Goal: Answer question/provide support: Share knowledge or assist other users

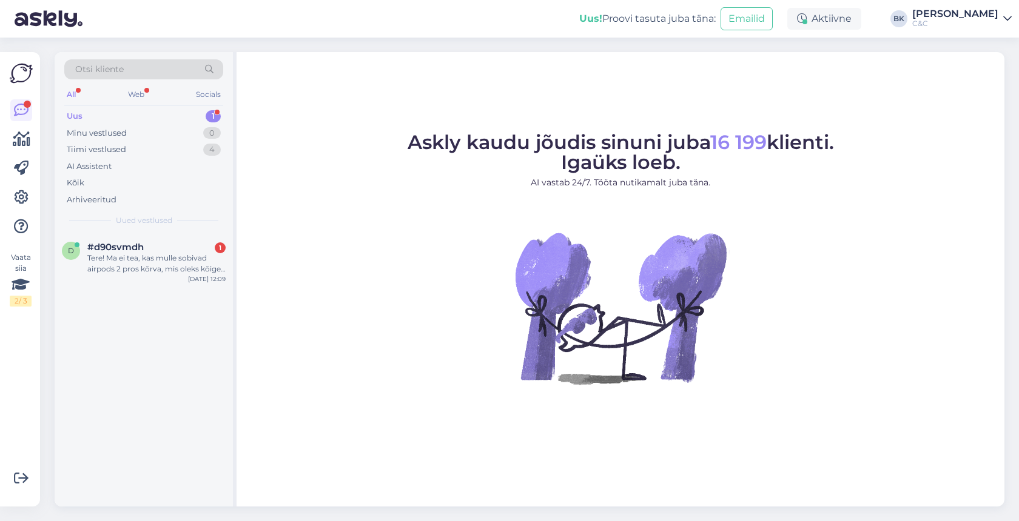
click at [165, 120] on div "Uus 1" at bounding box center [143, 116] width 159 height 17
click at [204, 245] on div "#d90svmdh 1" at bounding box center [156, 247] width 138 height 11
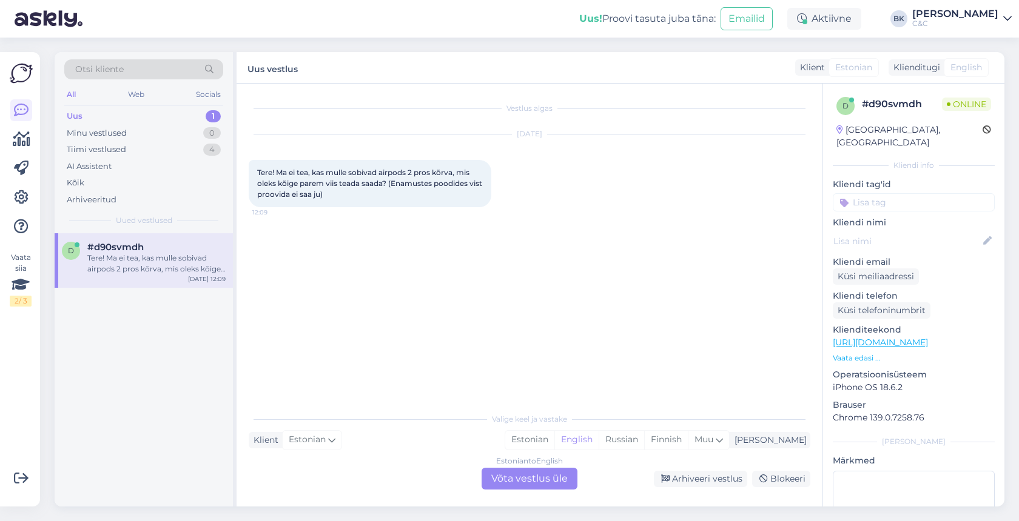
click at [550, 479] on div "Estonian to English Võta vestlus üle" at bounding box center [529, 479] width 96 height 22
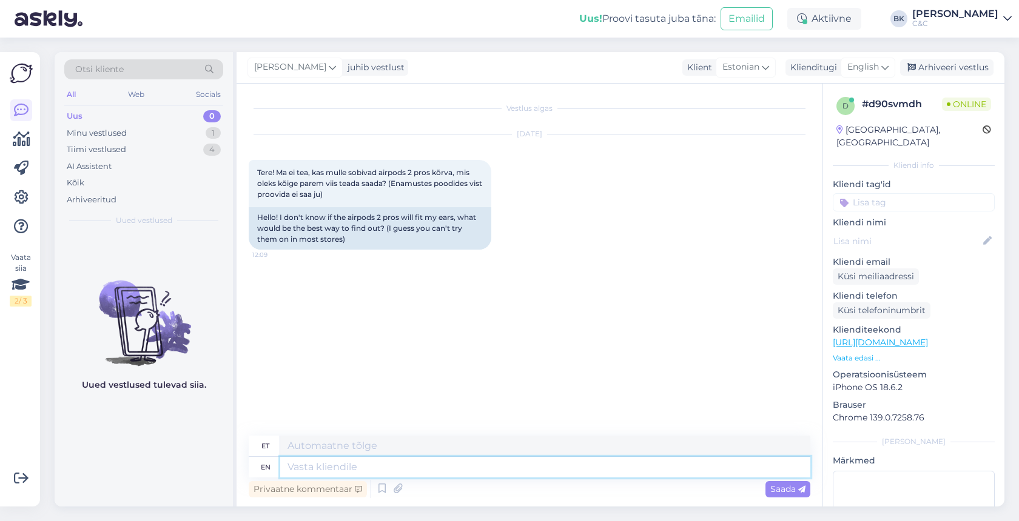
click at [433, 472] on textarea at bounding box center [545, 467] width 530 height 21
click at [878, 69] on span "English" at bounding box center [863, 67] width 32 height 13
type input "est"
click at [854, 118] on link "Estonian" at bounding box center [840, 121] width 133 height 19
click at [332, 465] on textarea at bounding box center [529, 464] width 561 height 25
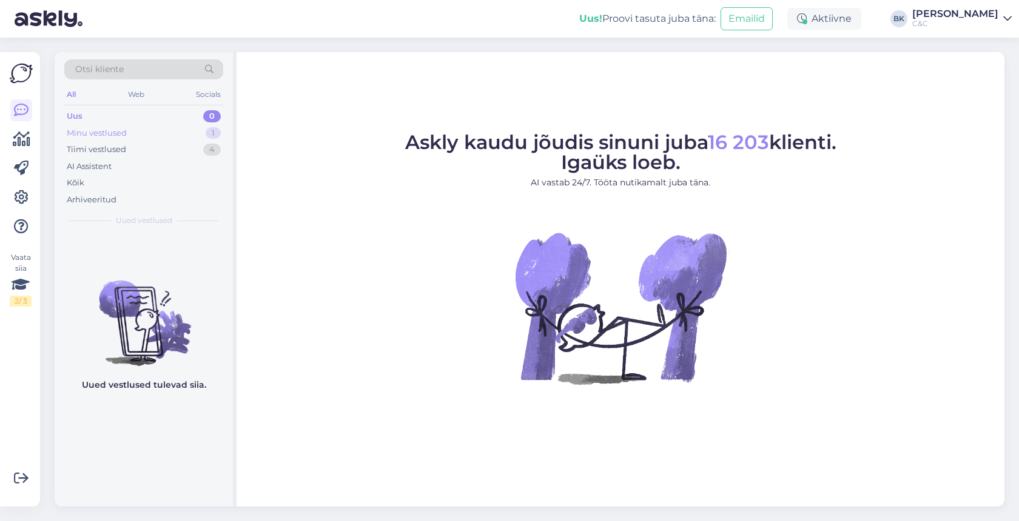
click at [213, 129] on div "1" at bounding box center [213, 133] width 15 height 12
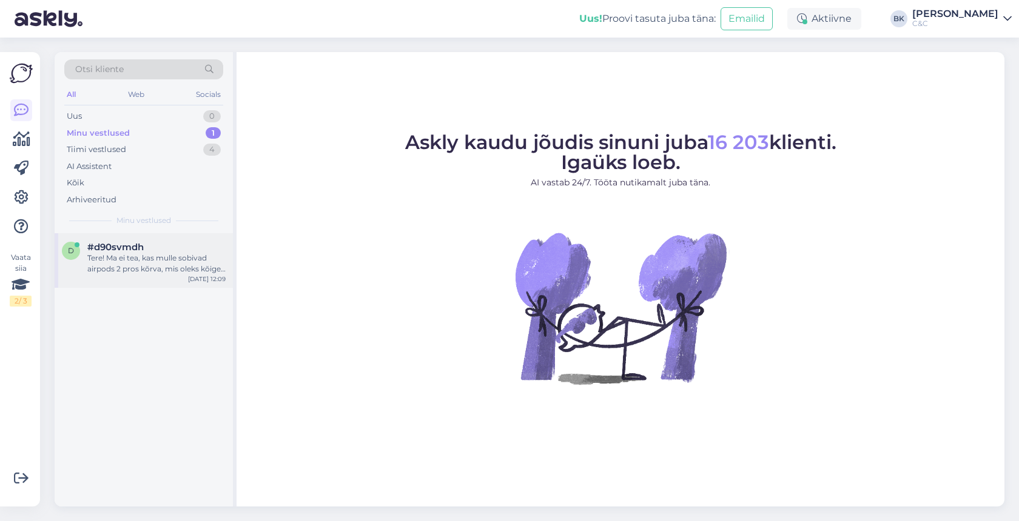
click at [169, 243] on div "#d90svmdh" at bounding box center [156, 247] width 138 height 11
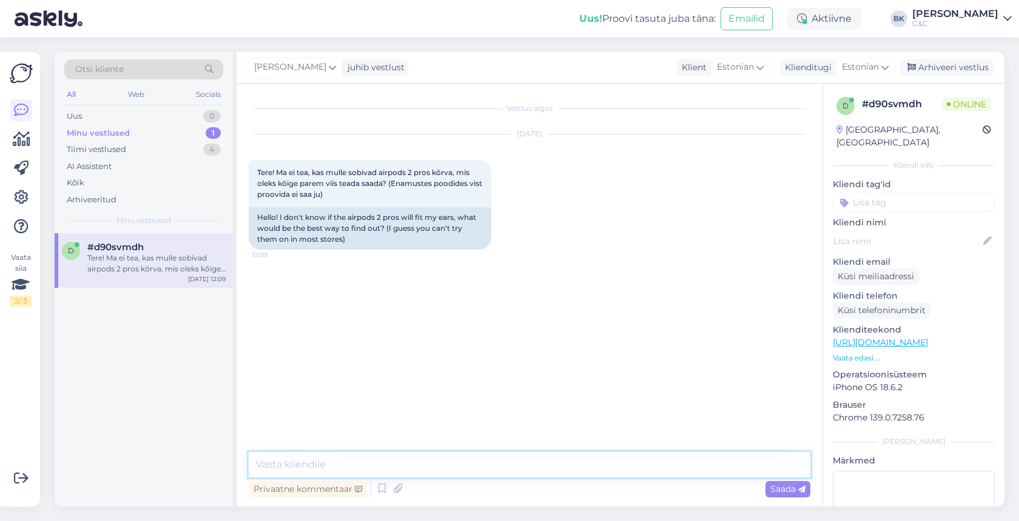
click at [387, 472] on textarea at bounding box center [529, 464] width 561 height 25
type textarea "Tere! Andke palun moment ning uurin kus [PERSON_NAME] saaks Airpods Pro 2 mudel…"
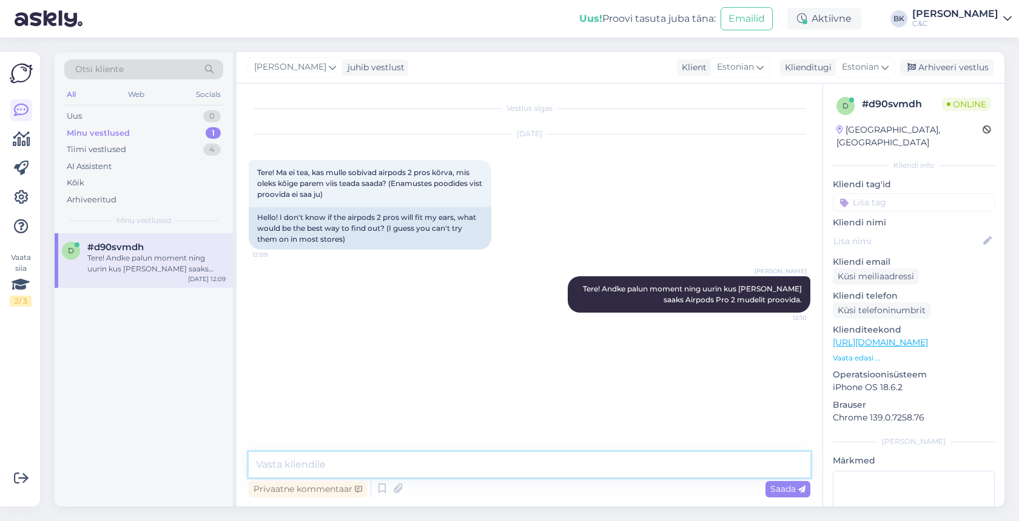
click at [338, 457] on textarea at bounding box center [529, 464] width 561 height 25
type textarea "Airpods pro 2 mudelit saab proovida Viru keskuse C&C salongis."
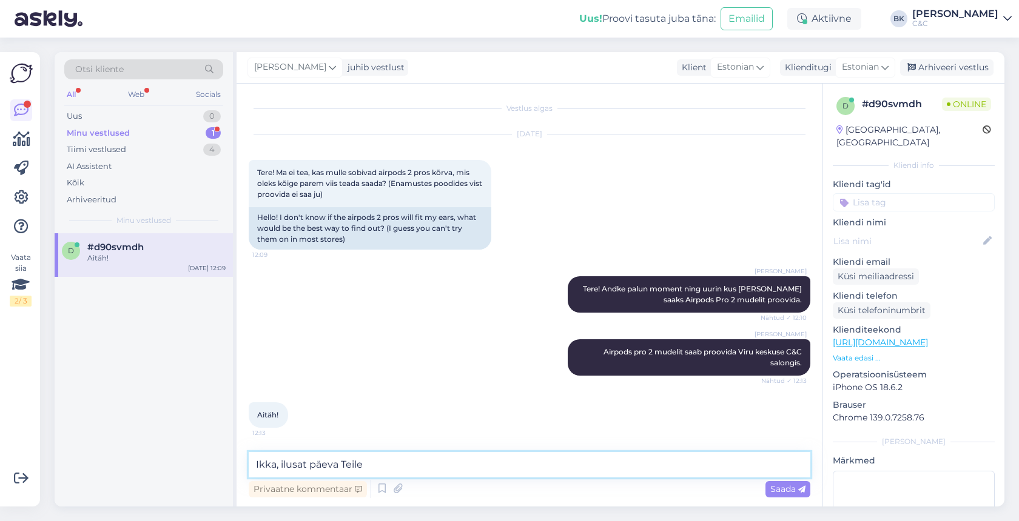
type textarea "Ikka, ilusat päeva Teile!"
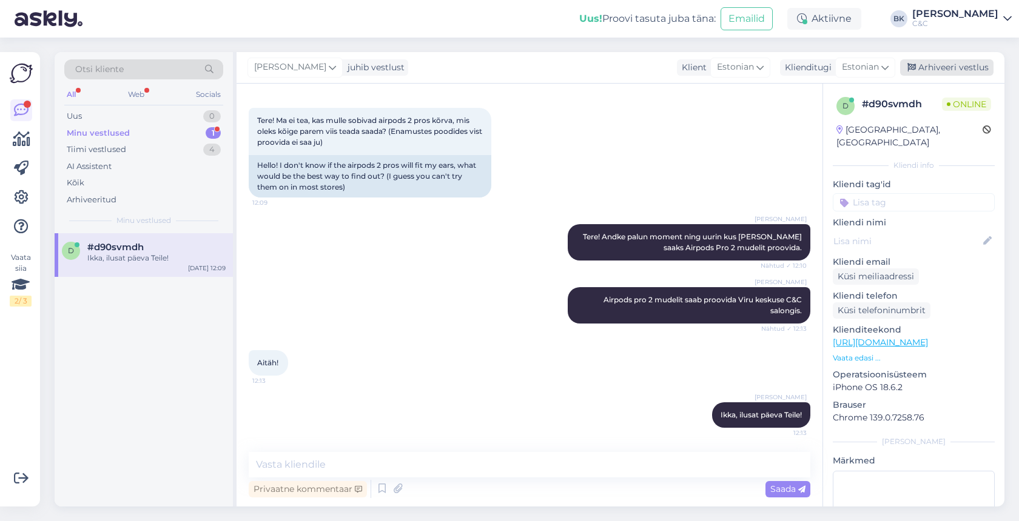
click at [932, 65] on div "Arhiveeri vestlus" at bounding box center [946, 67] width 93 height 16
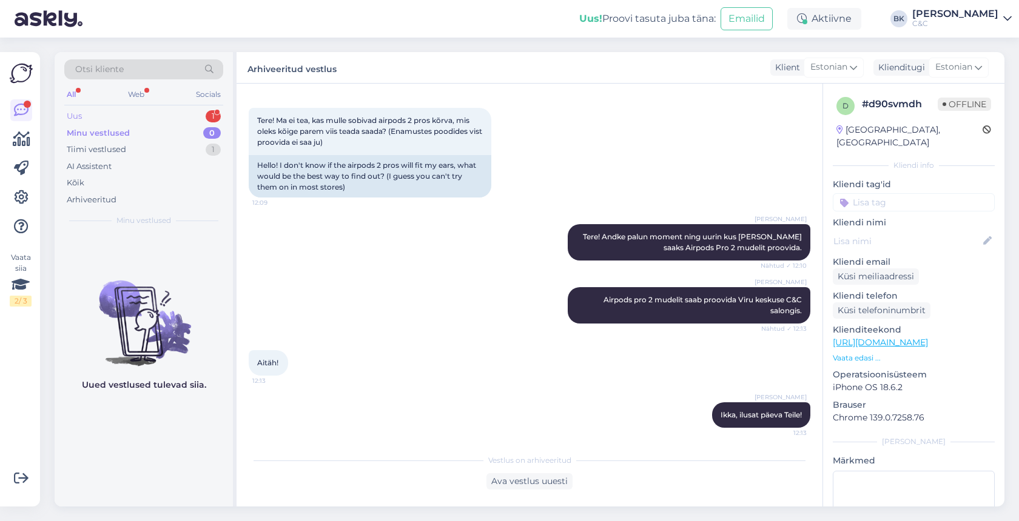
click at [174, 110] on div "Uus 1" at bounding box center [143, 116] width 159 height 17
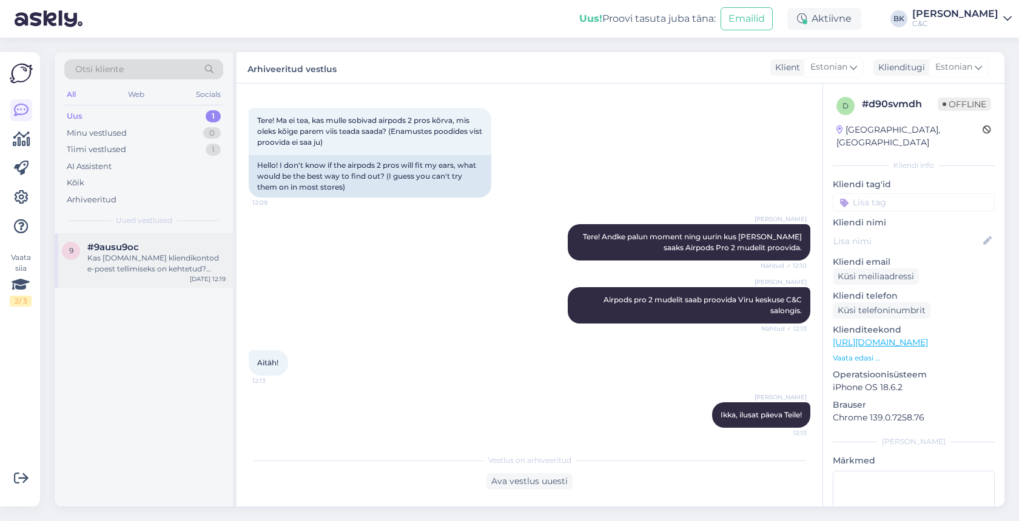
click at [161, 275] on div "9 #9ausu9oc Kas [DOMAIN_NAME] kliendikontod e-poest tellimiseks on kehtetud? Pe…" at bounding box center [144, 260] width 178 height 55
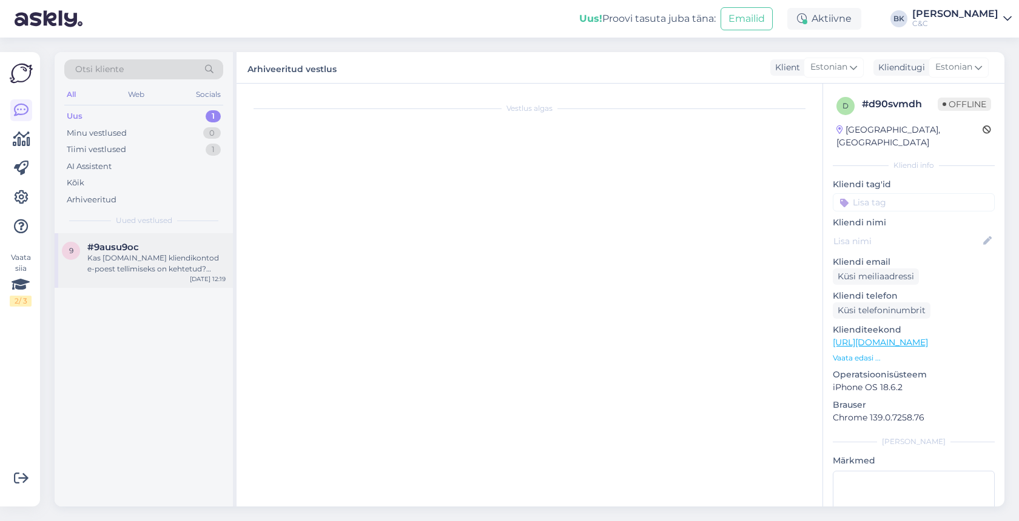
scroll to position [0, 0]
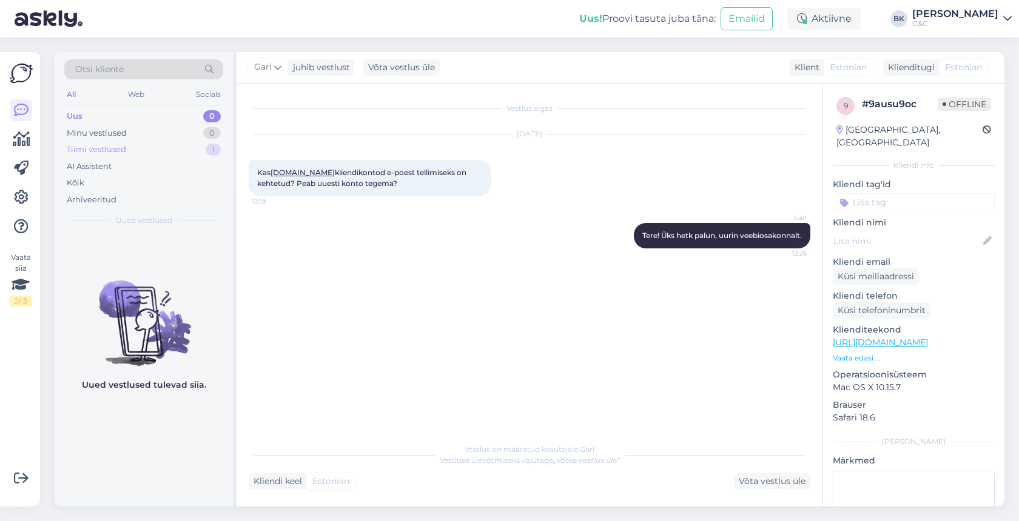
click at [183, 152] on div "Tiimi vestlused 1" at bounding box center [143, 149] width 159 height 17
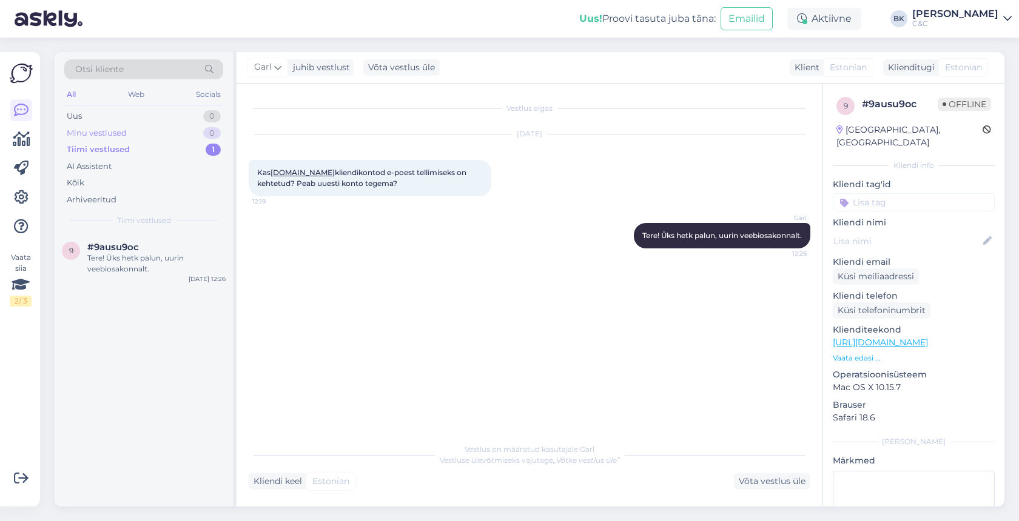
click at [175, 131] on div "Minu vestlused 0" at bounding box center [143, 133] width 159 height 17
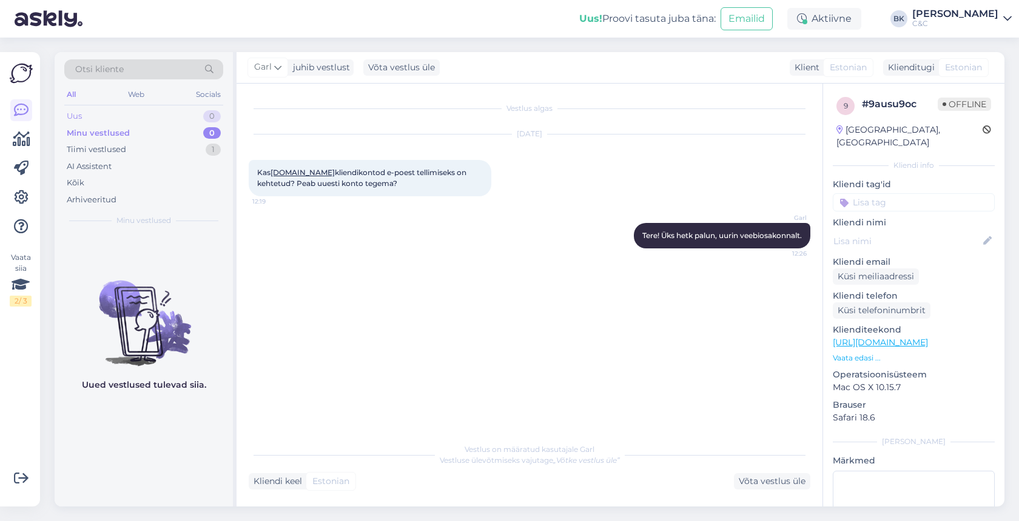
click at [166, 118] on div "Uus 0" at bounding box center [143, 116] width 159 height 17
click at [159, 114] on div "Uus 0" at bounding box center [143, 116] width 159 height 17
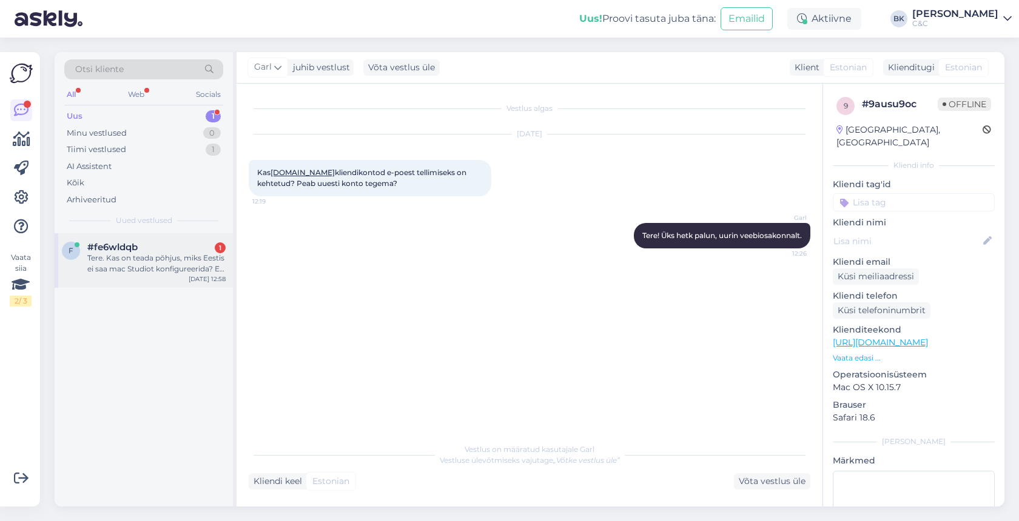
click at [149, 242] on div "#fe6wldqb 1" at bounding box center [156, 247] width 138 height 11
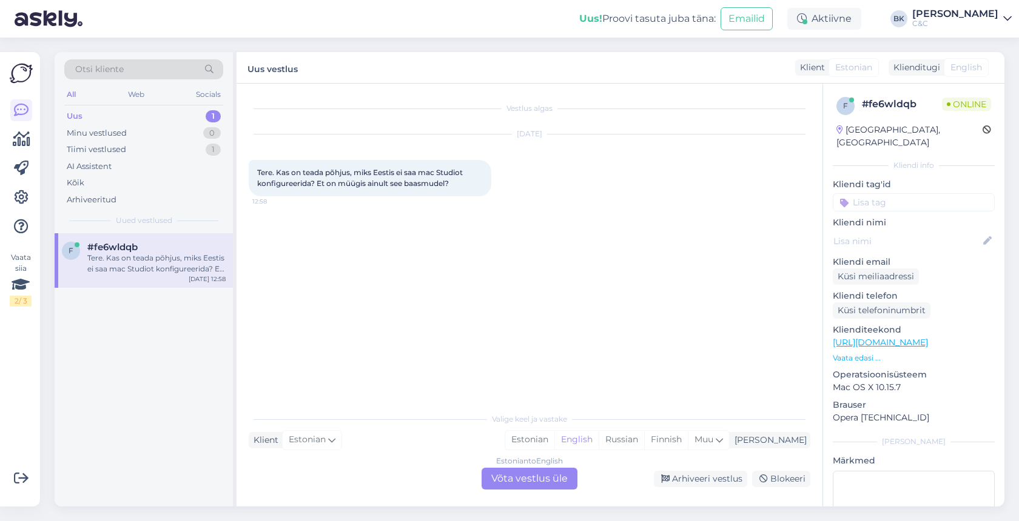
click at [511, 484] on div "Estonian to English Võta vestlus üle" at bounding box center [529, 479] width 96 height 22
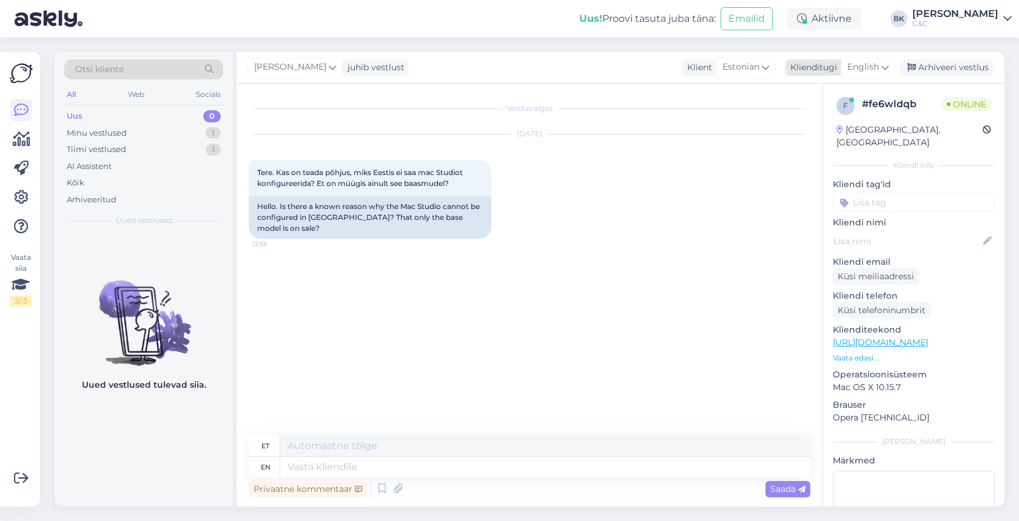
click at [874, 67] on span "English" at bounding box center [863, 67] width 32 height 13
type input "esto"
click at [805, 121] on link "Estonian" at bounding box center [840, 121] width 133 height 19
click at [360, 469] on textarea at bounding box center [529, 464] width 561 height 25
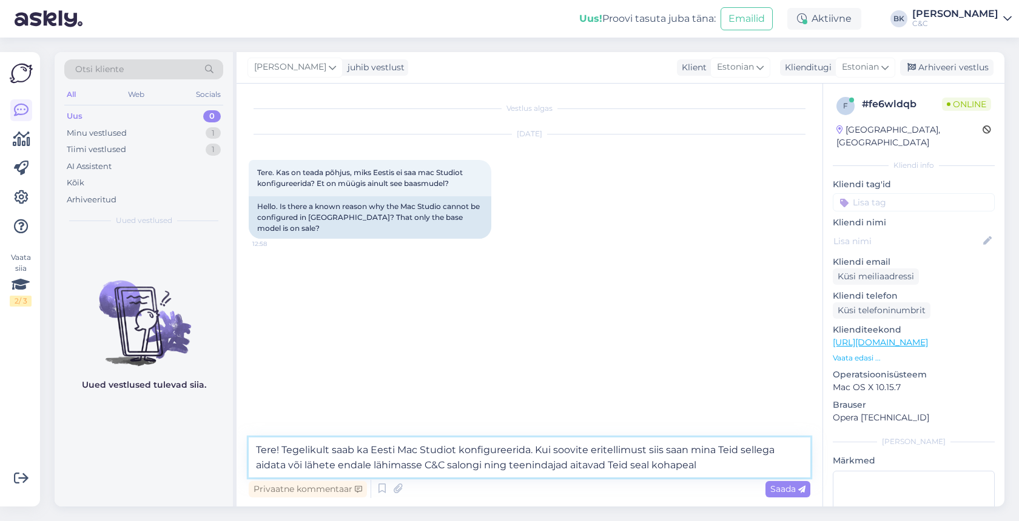
type textarea "Tere! Tegelikult saab ka Eesti Mac Studiot konfigureerida. Kui soovite eritelli…"
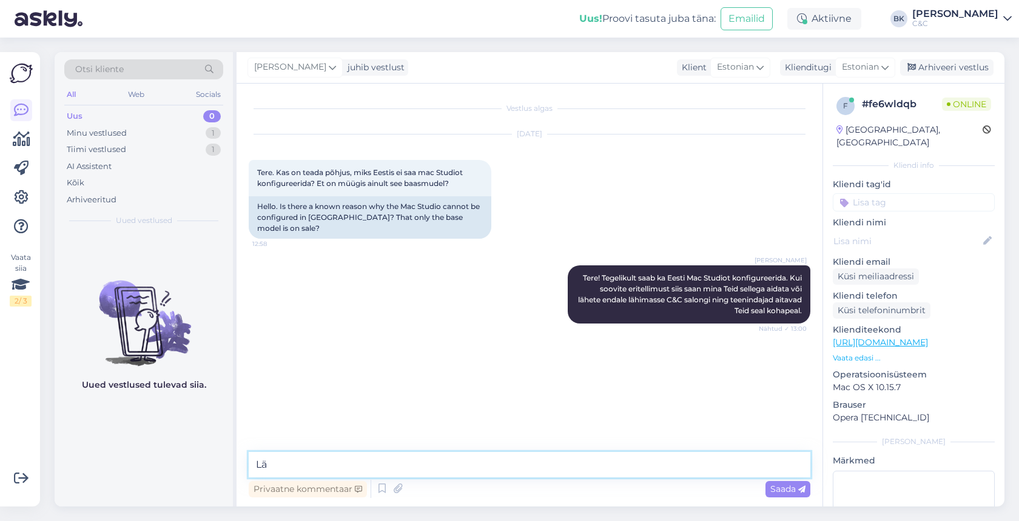
type textarea "L"
click at [178, 439] on div "Uued vestlused tulevad siia." at bounding box center [144, 369] width 178 height 273
click at [549, 291] on icon at bounding box center [547, 294] width 7 height 7
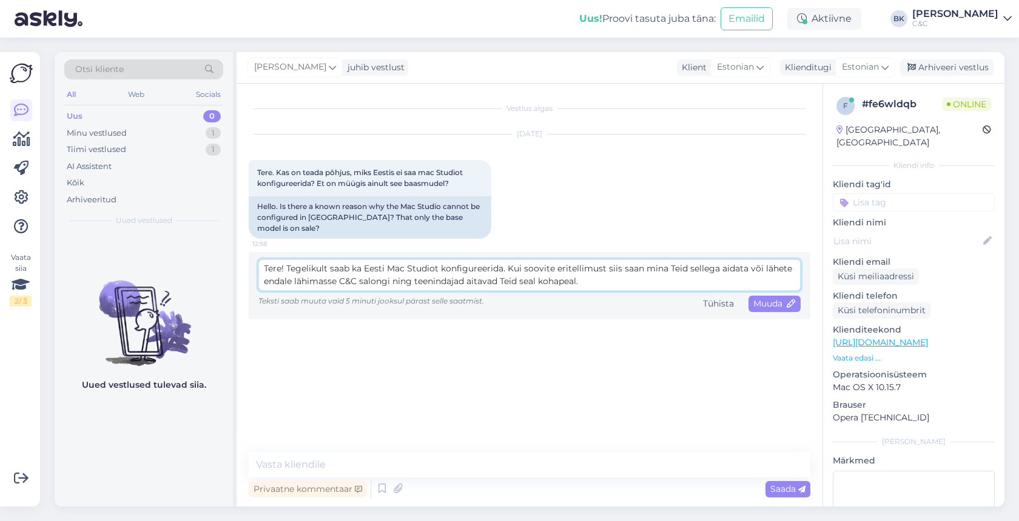
click at [388, 259] on textarea "Tere! Tegelikult saab ka Eesti Mac Studiot konfigureerida. Kui soovite eritelli…" at bounding box center [529, 275] width 542 height 32
type textarea "Tere! Tegelikult saab ka Eestis Mac Studiot konfigureerida. Kui soovite eritell…"
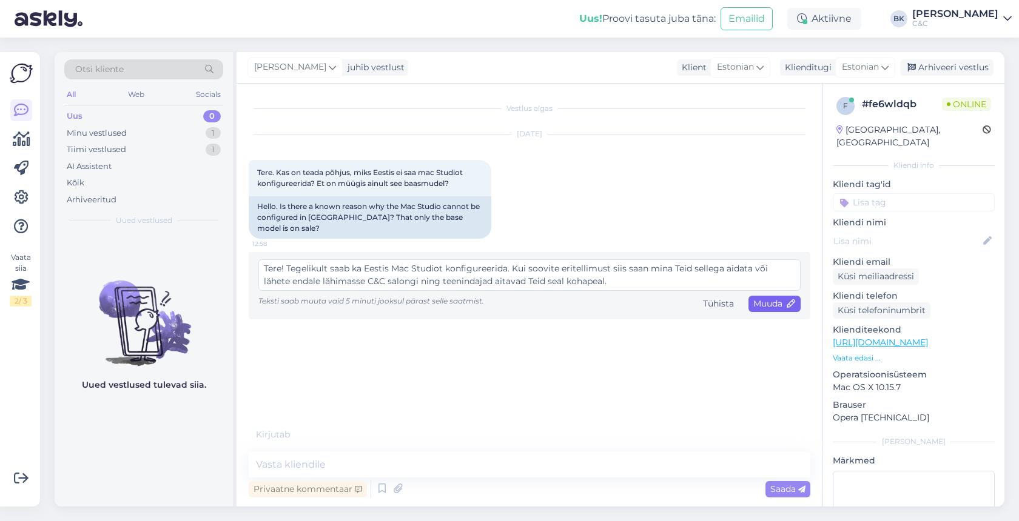
click at [768, 298] on span "Muuda" at bounding box center [774, 303] width 42 height 11
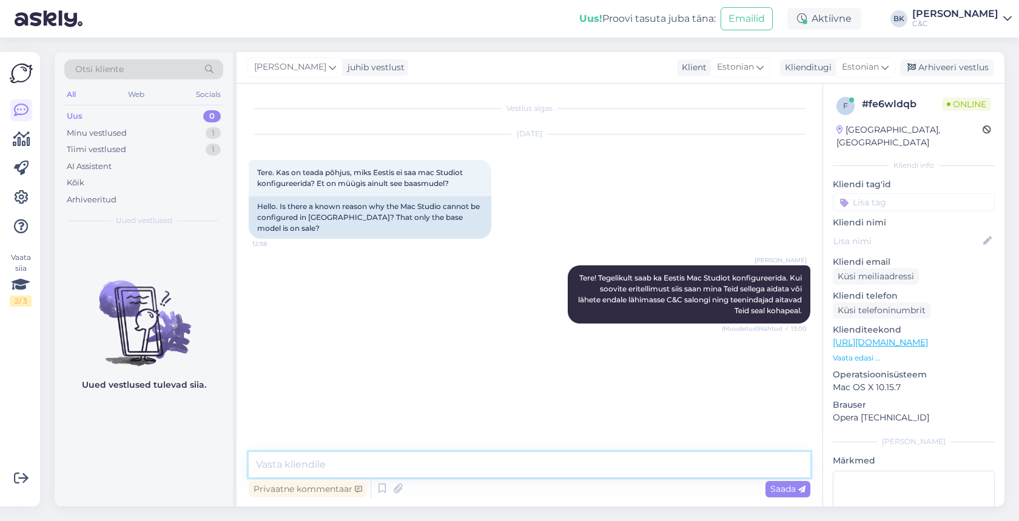
click at [584, 463] on textarea at bounding box center [529, 464] width 561 height 25
click at [380, 488] on icon at bounding box center [382, 489] width 15 height 18
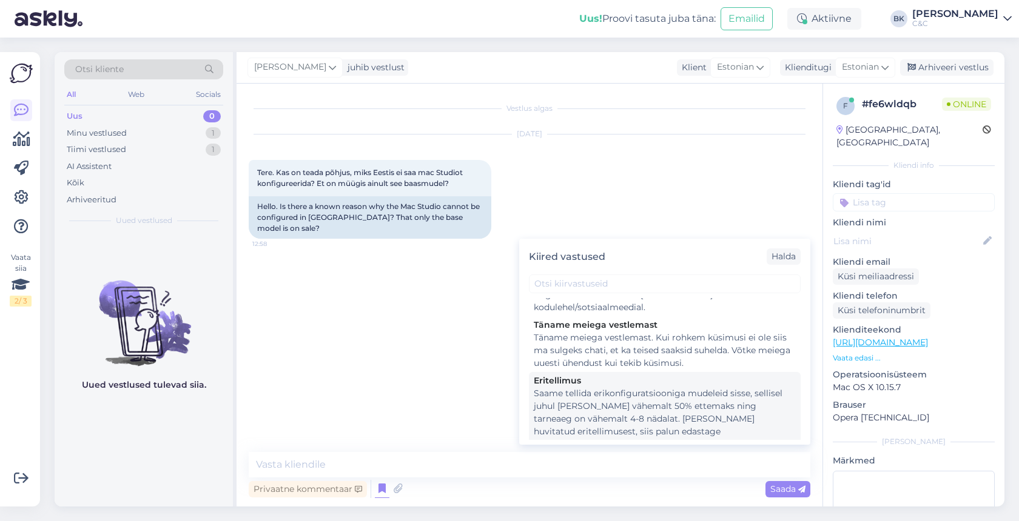
scroll to position [1698, 0]
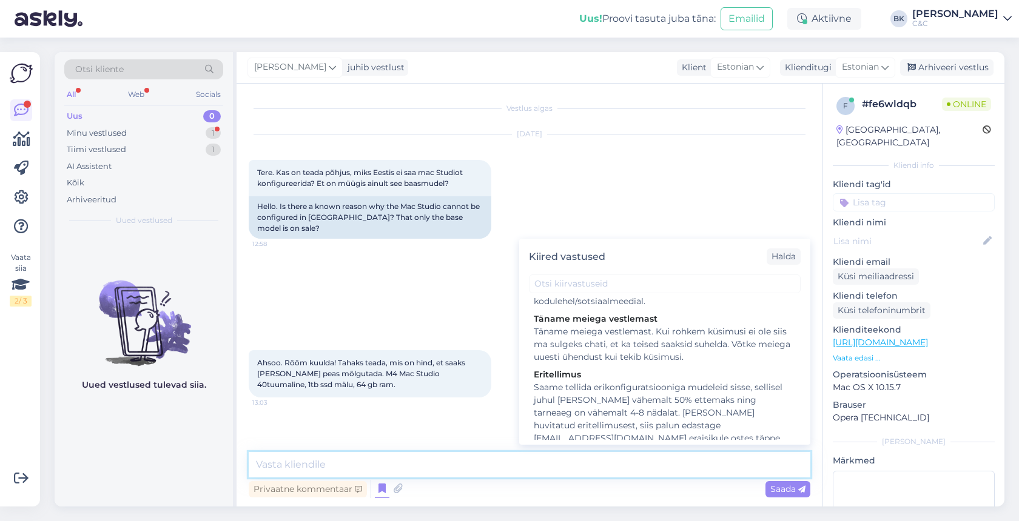
click at [447, 475] on textarea at bounding box center [529, 464] width 561 height 25
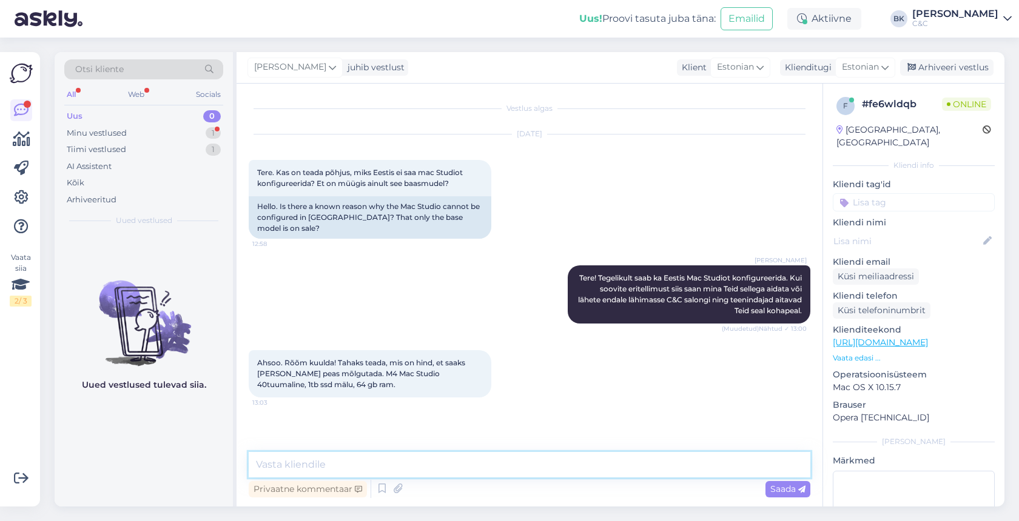
type textarea "A"
type textarea "Selge, kohe vaatan üle! Üks pisikene moment."
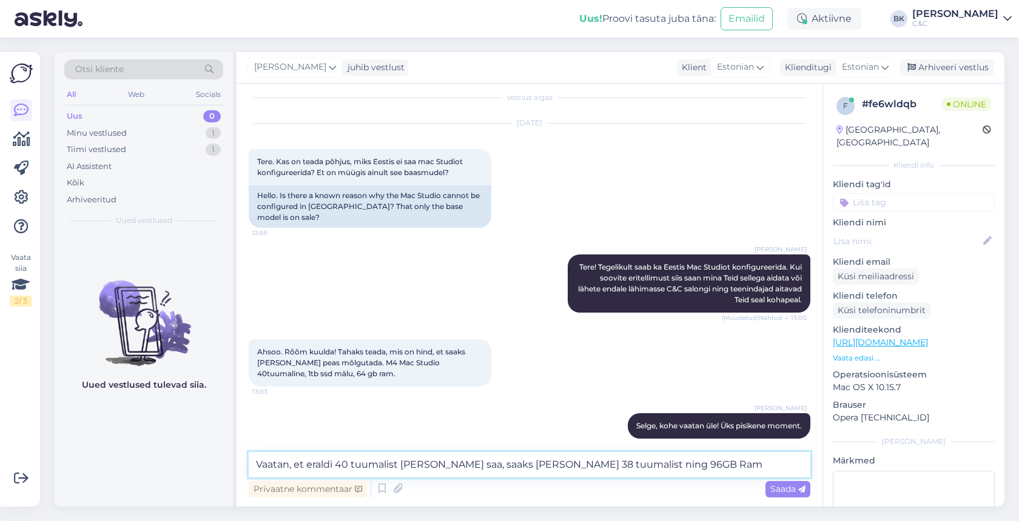
type textarea "Vaatan, et eraldi 40 tuumalist [PERSON_NAME] saa, saaks [PERSON_NAME] 38 tuumal…"
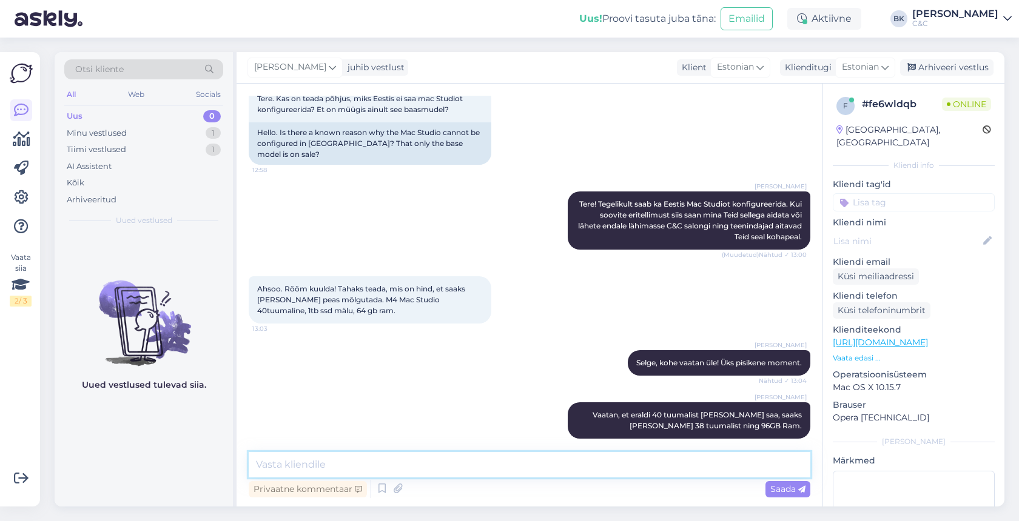
click at [396, 467] on textarea at bounding box center [529, 464] width 561 height 25
paste textarea "Vaata galeriid Tasuta saatmine Tasuta ja lihtne tagastamine Kas teil on Maci os…"
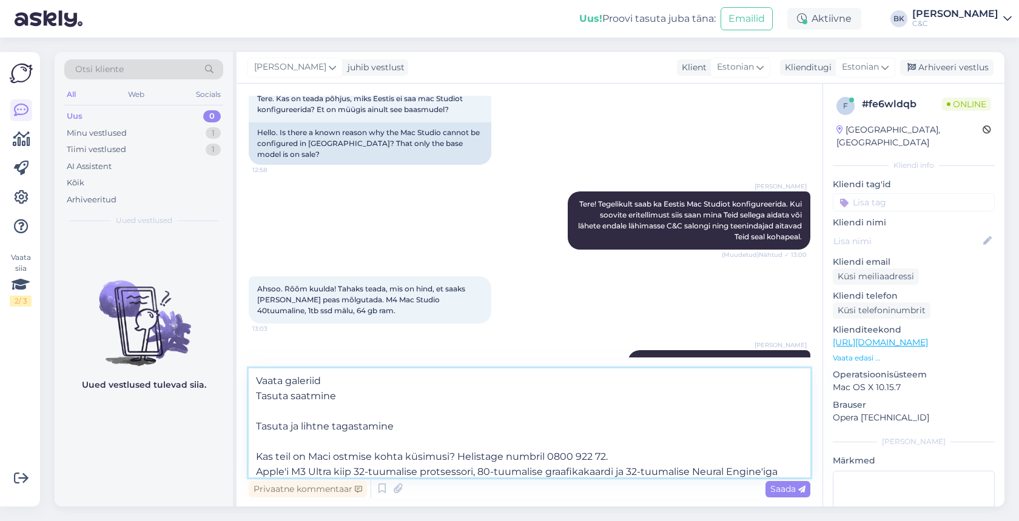
scroll to position [67, 0]
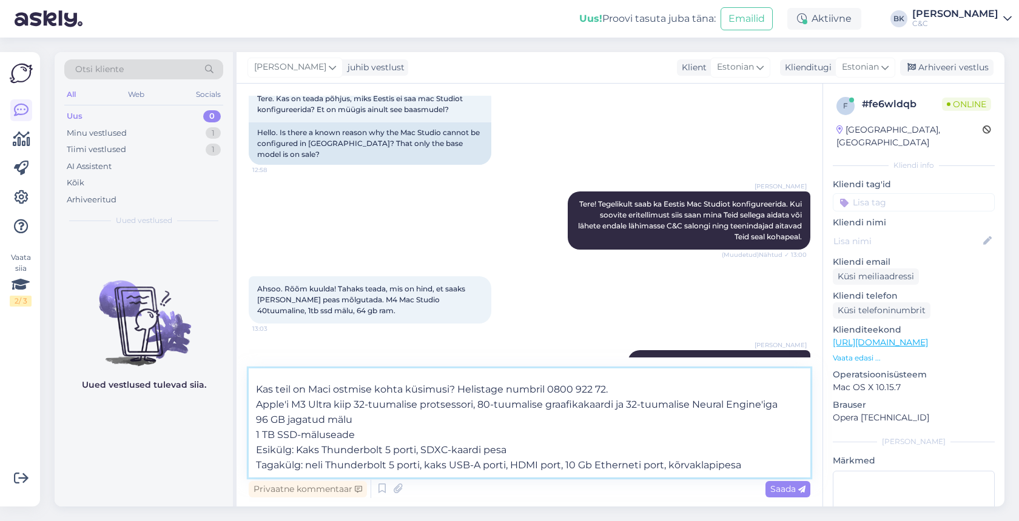
drag, startPoint x: 614, startPoint y: 387, endPoint x: 251, endPoint y: 386, distance: 362.5
click at [251, 386] on textarea "Vaata galeriid Tasuta saatmine Tasuta ja lihtne tagastamine Kas teil on Maci os…" at bounding box center [529, 423] width 561 height 109
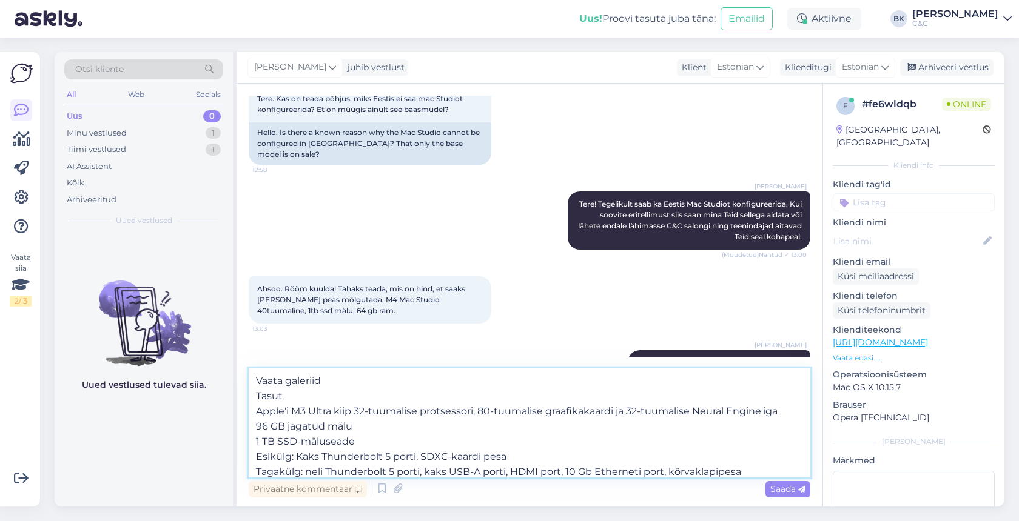
scroll to position [0, 0]
drag, startPoint x: 250, startPoint y: 373, endPoint x: 325, endPoint y: 396, distance: 78.6
click at [325, 396] on textarea "Vaata galeriid Tasut Apple'i M3 Ultra kiip 32-tuumalise protsessori, 80-tuumali…" at bounding box center [529, 423] width 561 height 109
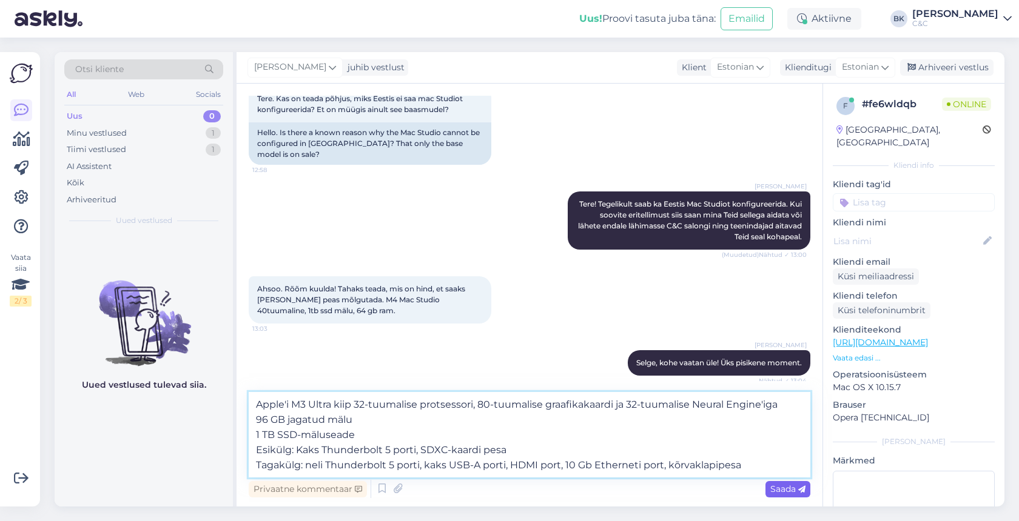
type textarea "Apple'i M3 Ultra kiip 32-tuumalise protsessori, 80-tuumalise graafikakaardi ja …"
click at [774, 489] on span "Saada" at bounding box center [787, 489] width 35 height 11
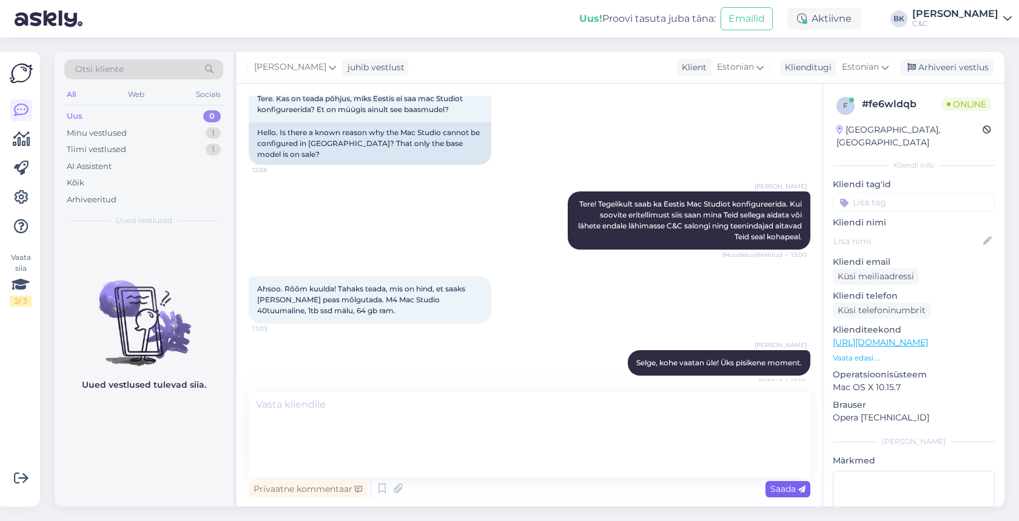
scroll to position [192, 0]
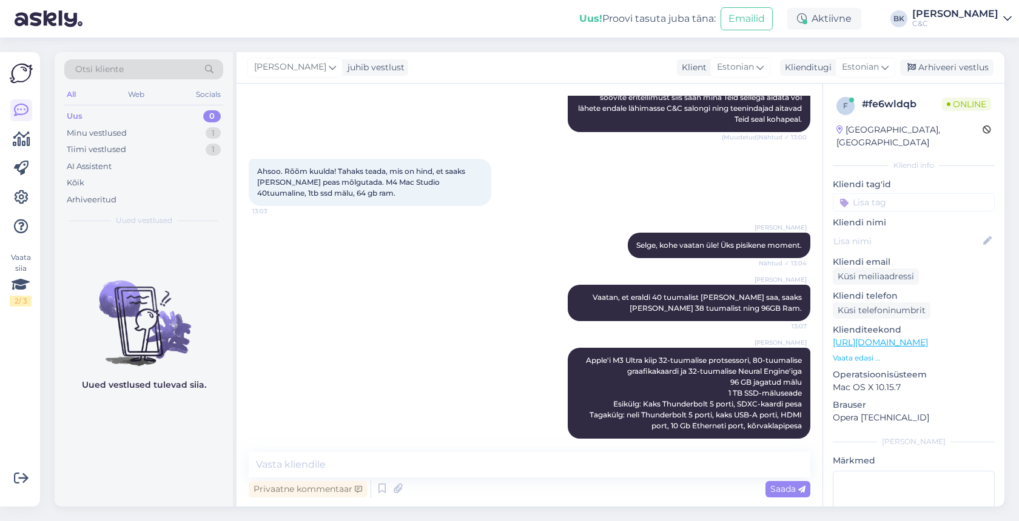
click at [660, 481] on div "Privaatne kommentaar Saada" at bounding box center [529, 489] width 561 height 23
click at [640, 473] on textarea at bounding box center [529, 464] width 561 height 25
type textarea "k"
type textarea "K"
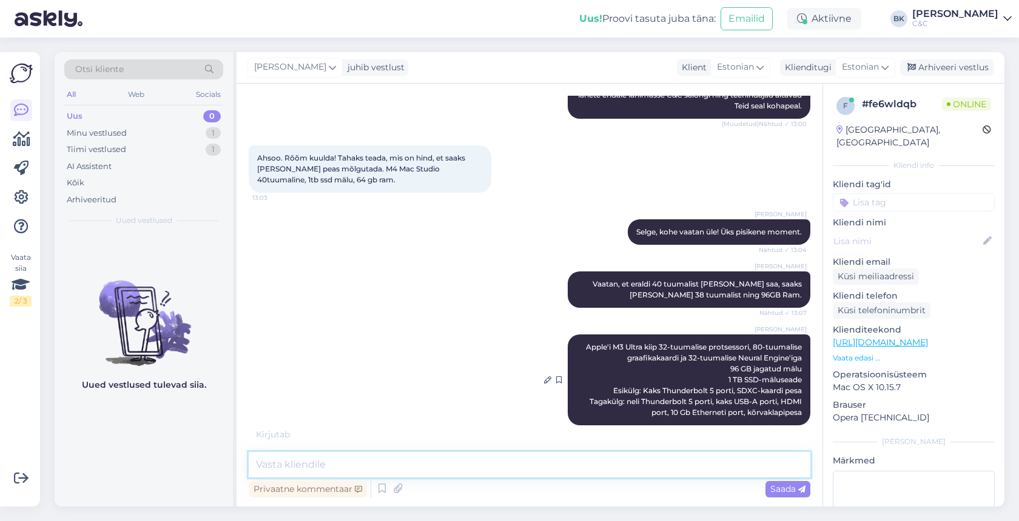
scroll to position [204, 0]
type textarea "K"
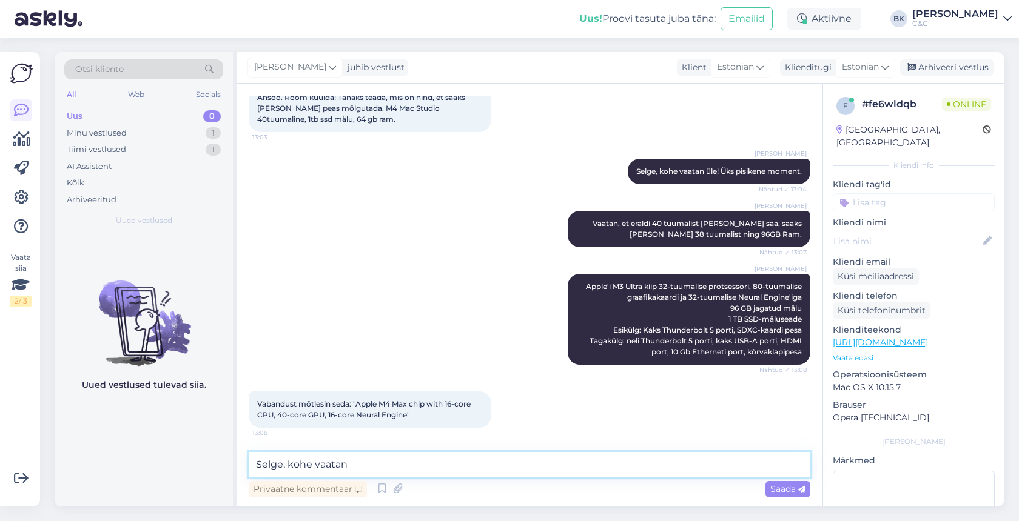
type textarea "Selge, kohe vaatan."
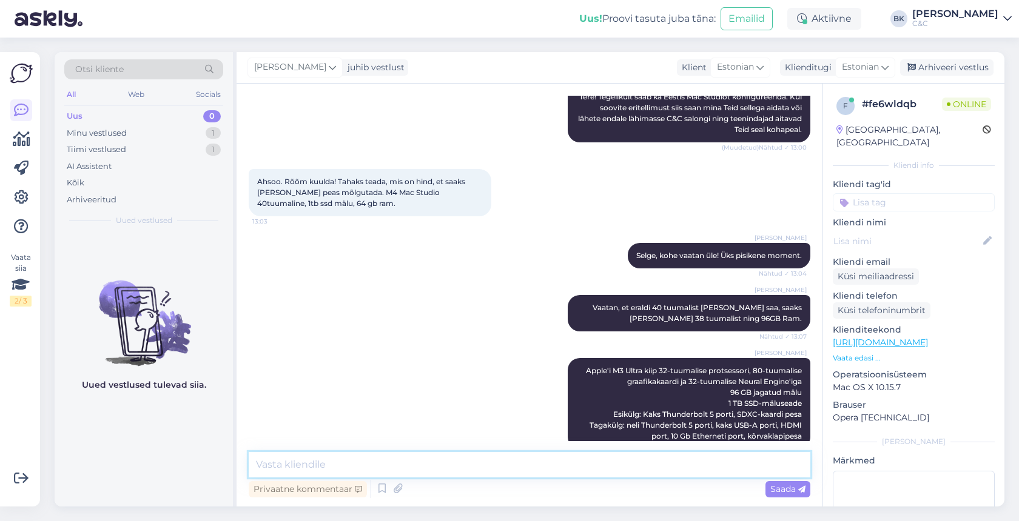
scroll to position [180, 0]
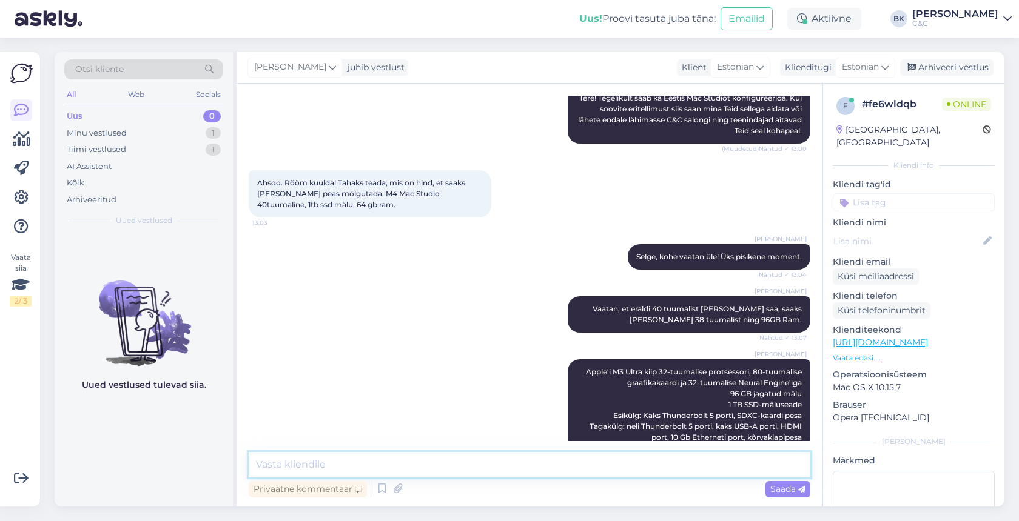
paste textarea "Apple'i M4 Max kiip 16-tuumalise protsessori, 40-tuumalise graafikakaardi ja 16…"
type textarea "Apple'i M4 Max kiip 16-tuumalise protsessori, 40-tuumalise graafikakaardi ja 16…"
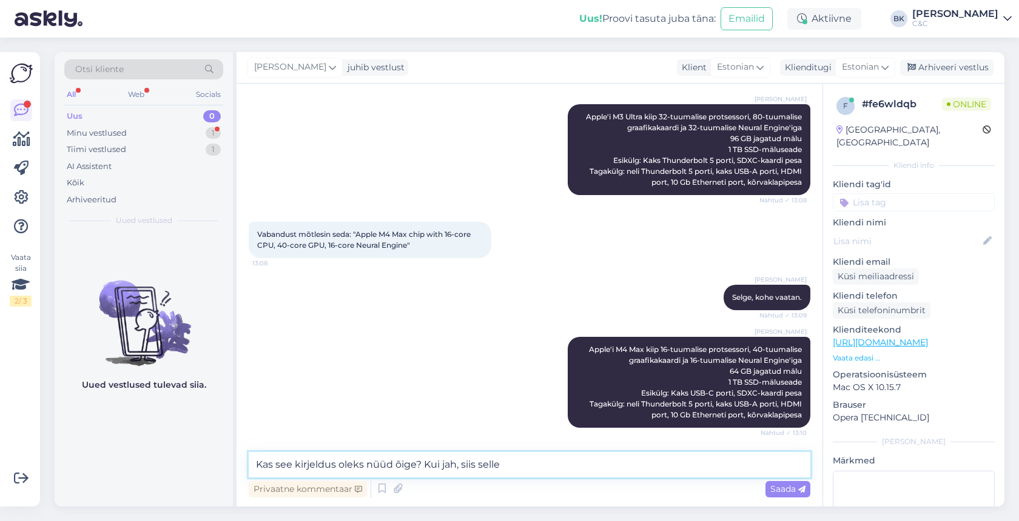
scroll to position [487, 0]
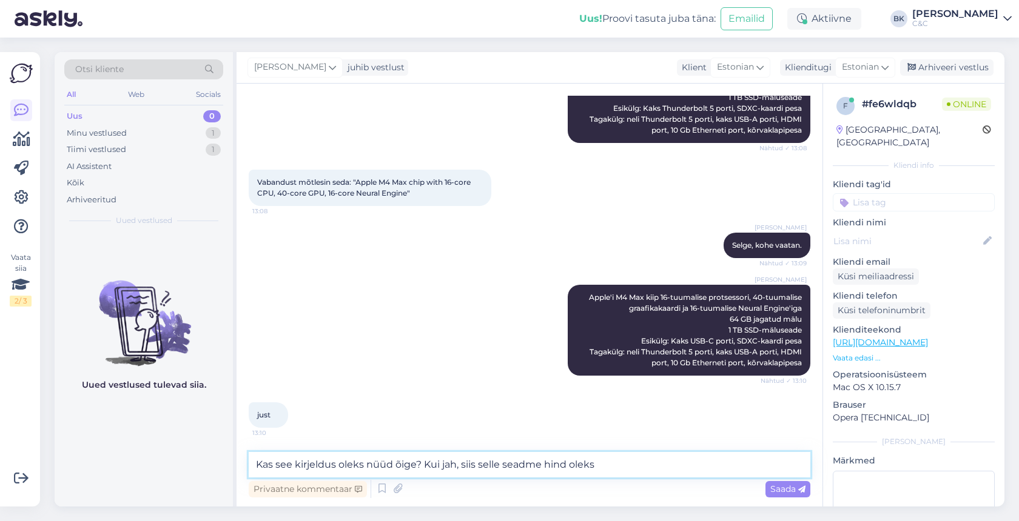
click at [487, 463] on textarea "Kas see kirjeldus oleks nüüd õige? Kui jah, siis selle seadme hind oleks" at bounding box center [529, 464] width 561 height 25
paste textarea "3 727,5"
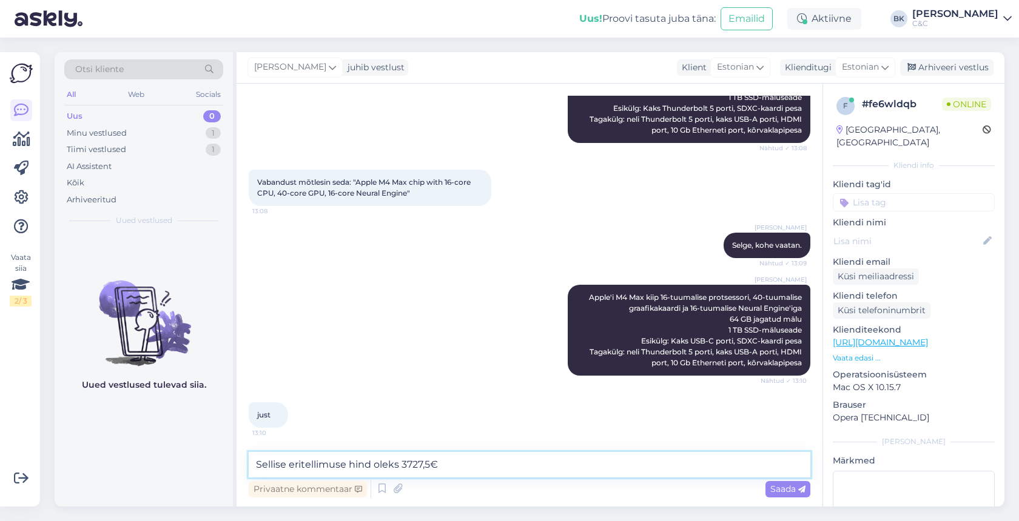
type textarea "Sellise eritellimuse hind oleks 3727,5€."
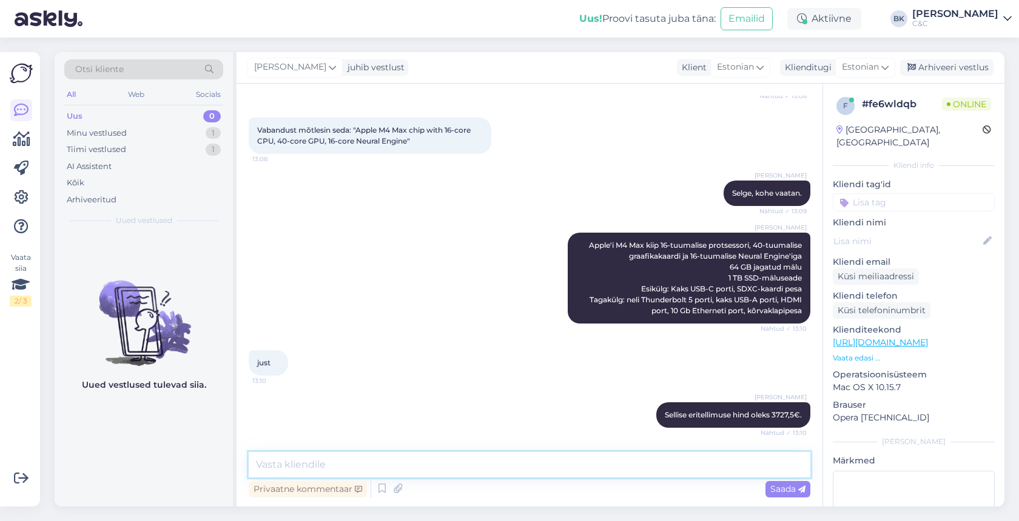
scroll to position [603, 0]
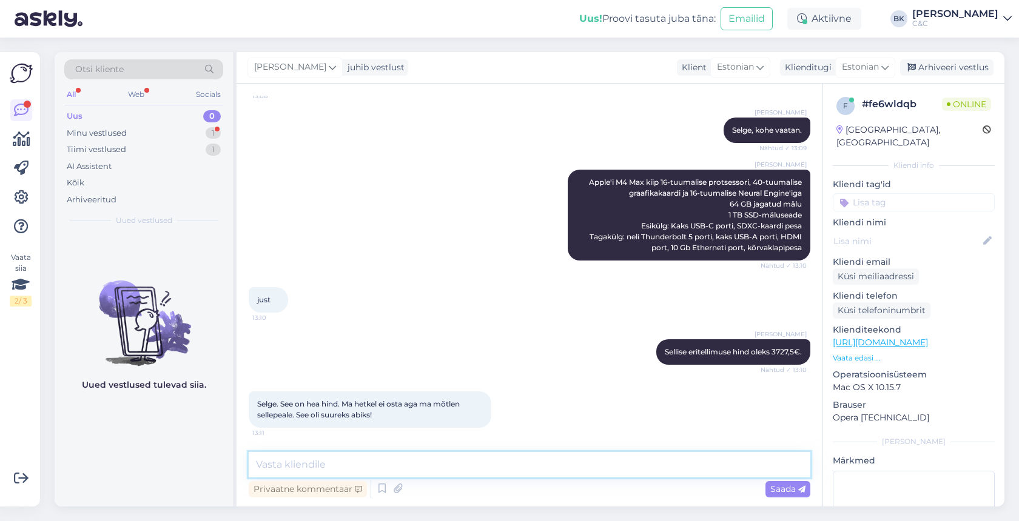
type textarea "T"
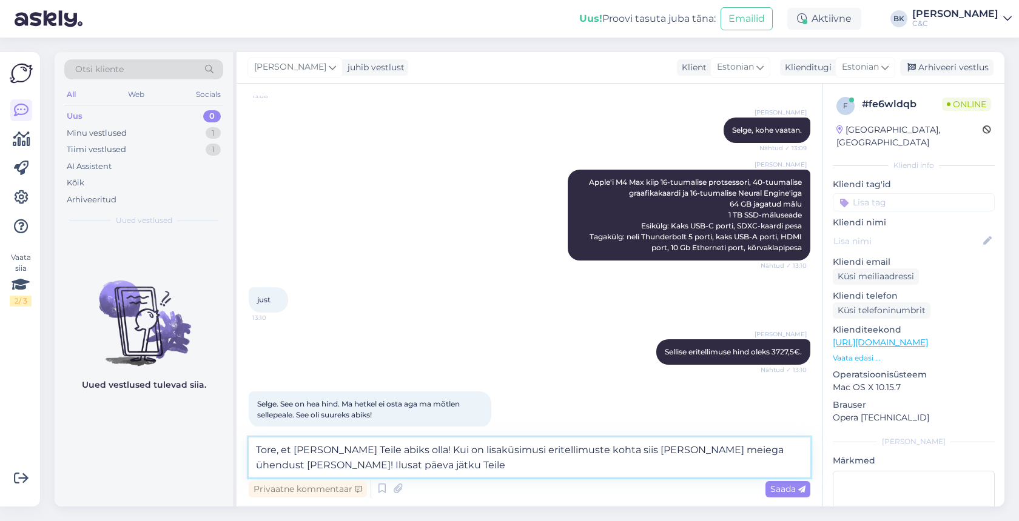
type textarea "Tore, et [PERSON_NAME] Teile abiks olla! Kui on lisaküsimusi eritellimuste koht…"
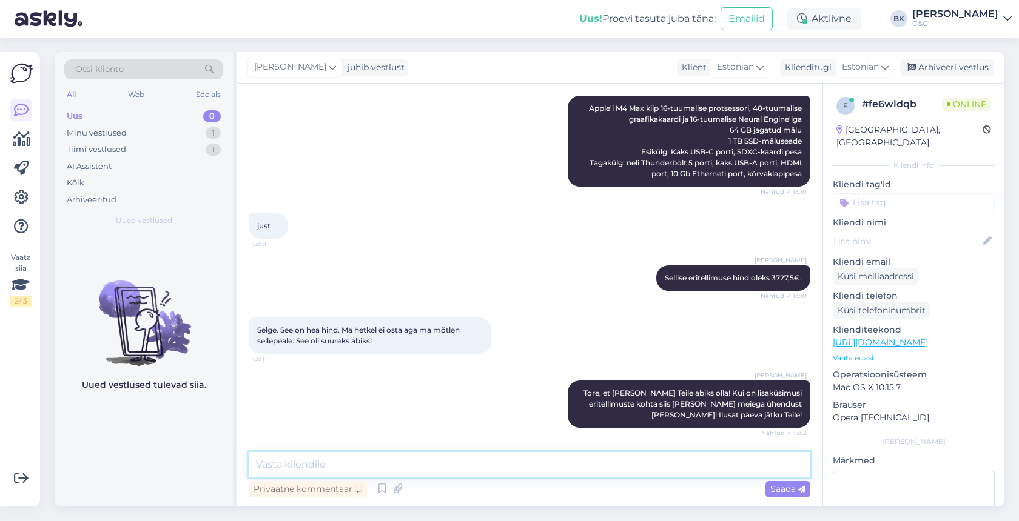
scroll to position [729, 0]
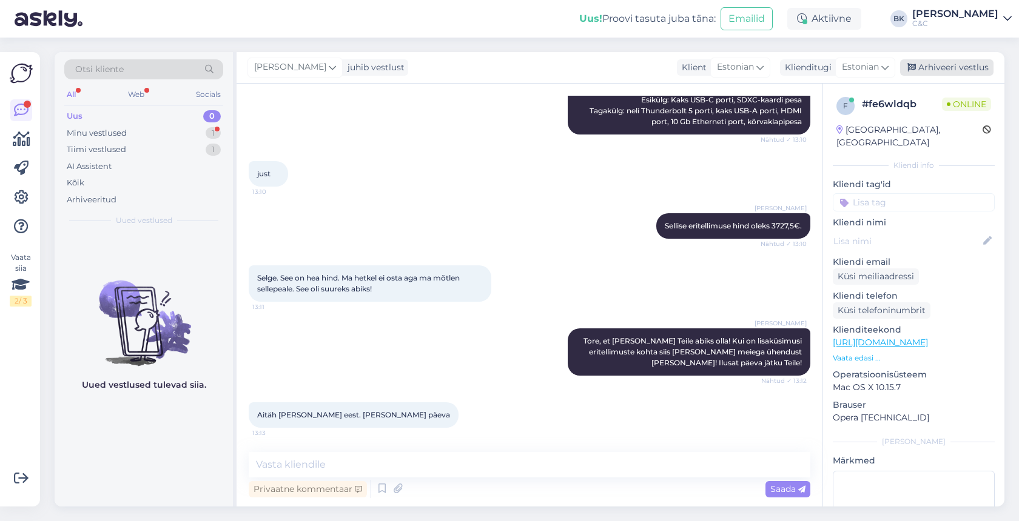
click at [954, 73] on div "Arhiveeri vestlus" at bounding box center [946, 67] width 93 height 16
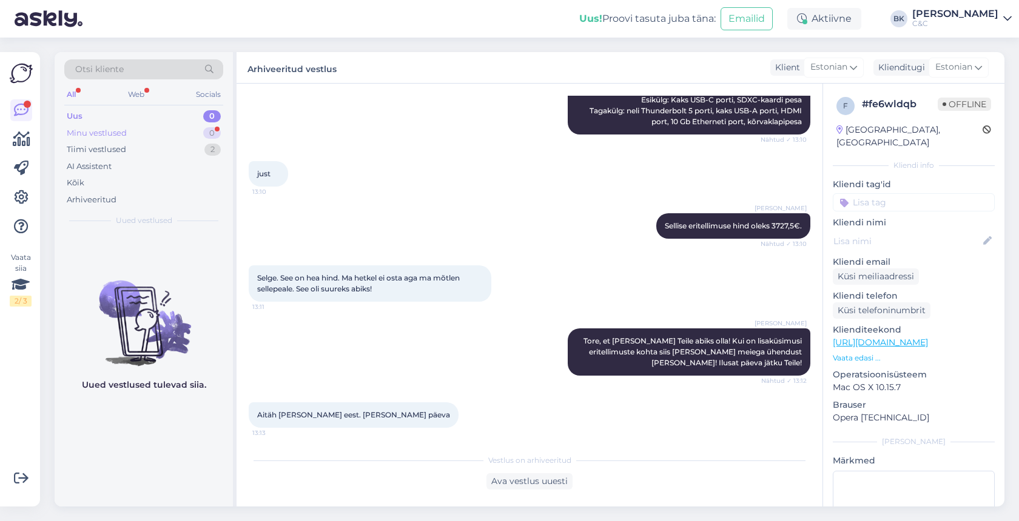
click at [190, 137] on div "Minu vestlused 0" at bounding box center [143, 133] width 159 height 17
click at [170, 117] on div "Uus 0" at bounding box center [143, 116] width 159 height 17
click at [16, 293] on icon at bounding box center [21, 285] width 18 height 22
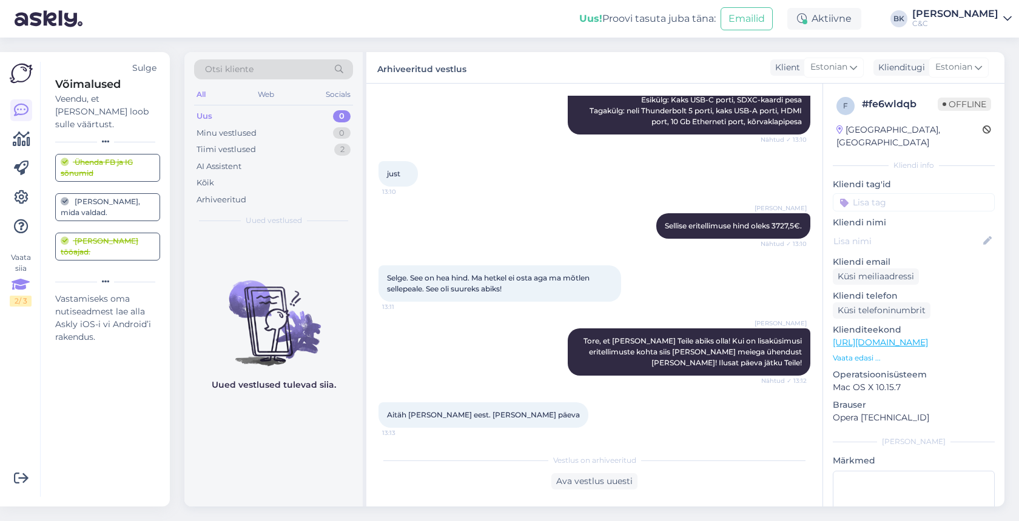
click at [133, 196] on div "[PERSON_NAME], mida valdad." at bounding box center [108, 207] width 94 height 22
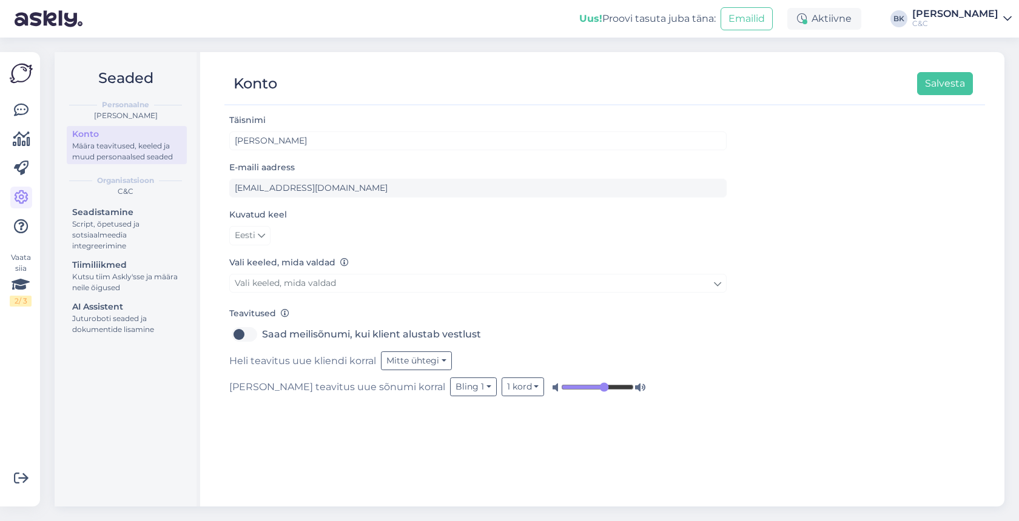
click at [301, 282] on span "Vali keeled, mida valdad" at bounding box center [285, 283] width 101 height 11
type input "esto"
click at [440, 337] on link "Estonian" at bounding box center [478, 338] width 151 height 19
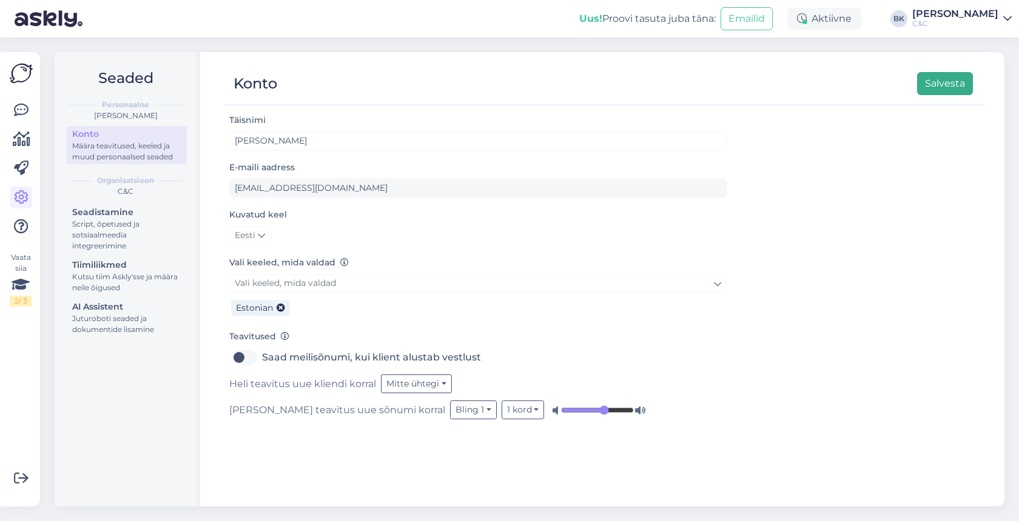
click at [940, 83] on button "Salvesta" at bounding box center [945, 83] width 56 height 23
click at [11, 70] on img at bounding box center [21, 73] width 23 height 23
click at [20, 75] on img at bounding box center [21, 73] width 23 height 23
click at [64, 22] on img at bounding box center [49, 19] width 68 height 38
click at [21, 113] on icon at bounding box center [21, 110] width 15 height 15
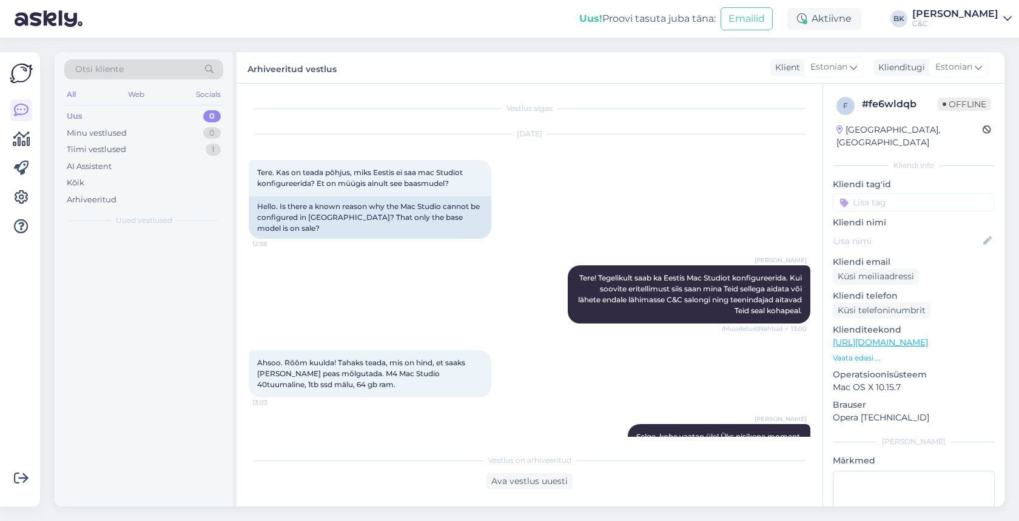
scroll to position [25, 0]
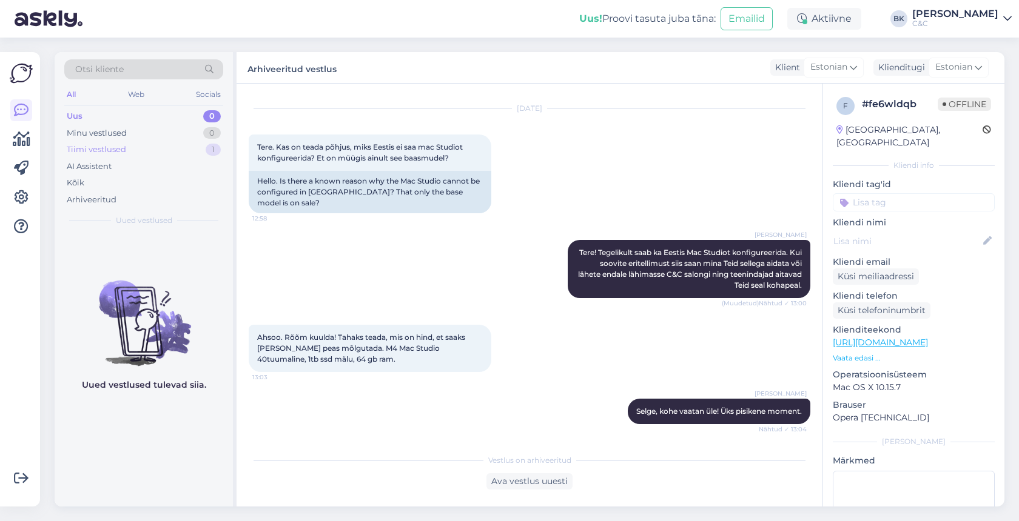
click at [156, 150] on div "Tiimi vestlused 1" at bounding box center [143, 149] width 159 height 17
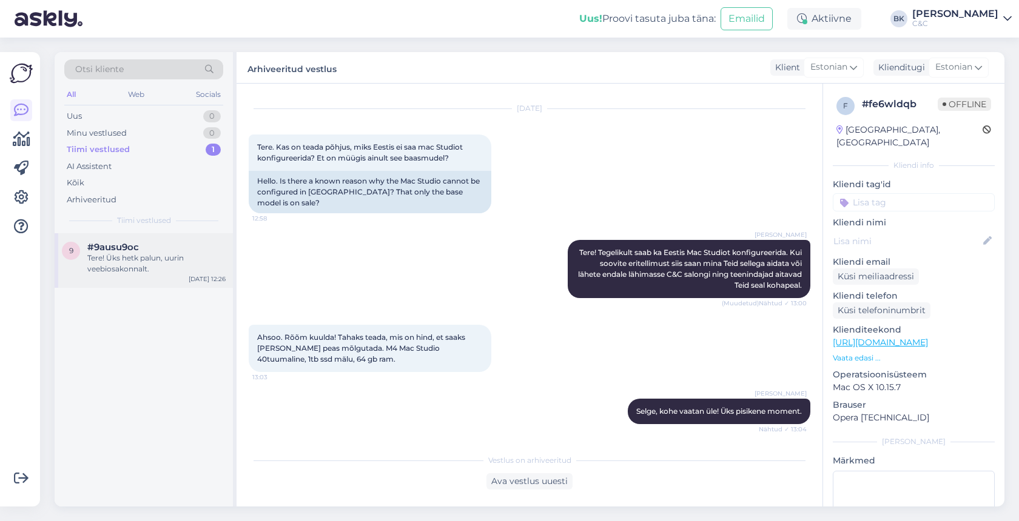
click at [161, 247] on div "#9ausu9oc" at bounding box center [156, 247] width 138 height 11
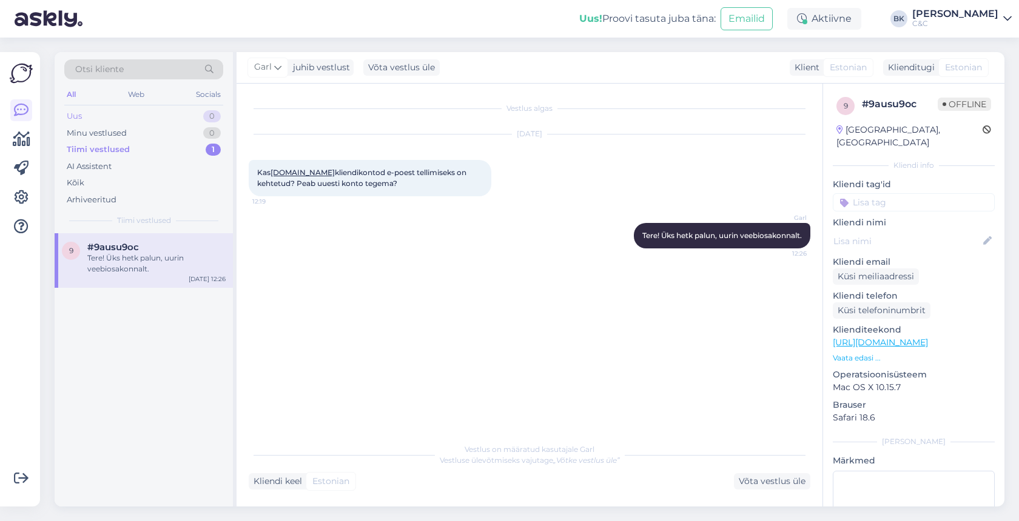
click at [121, 116] on div "Uus 0" at bounding box center [143, 116] width 159 height 17
